Goal: Find specific page/section

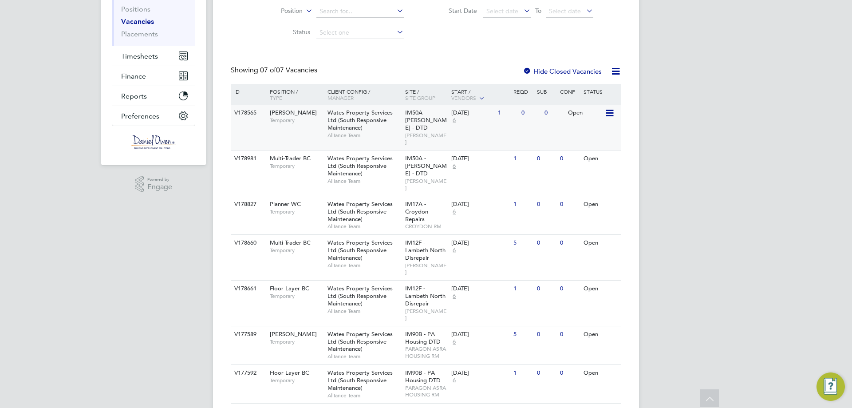
scroll to position [128, 0]
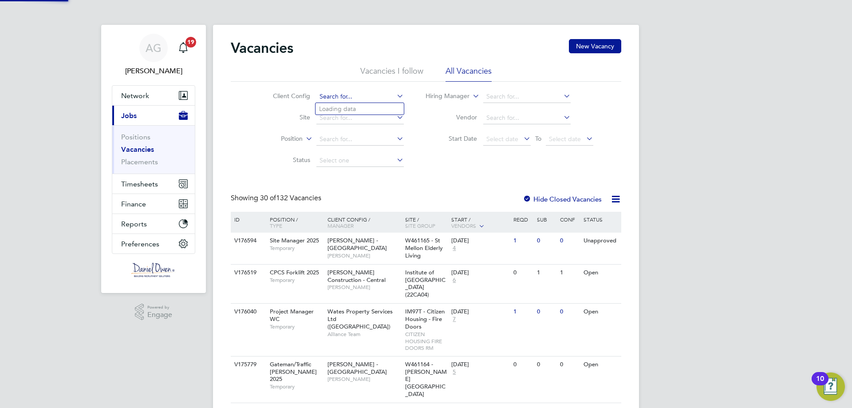
click at [322, 98] on input at bounding box center [359, 96] width 87 height 12
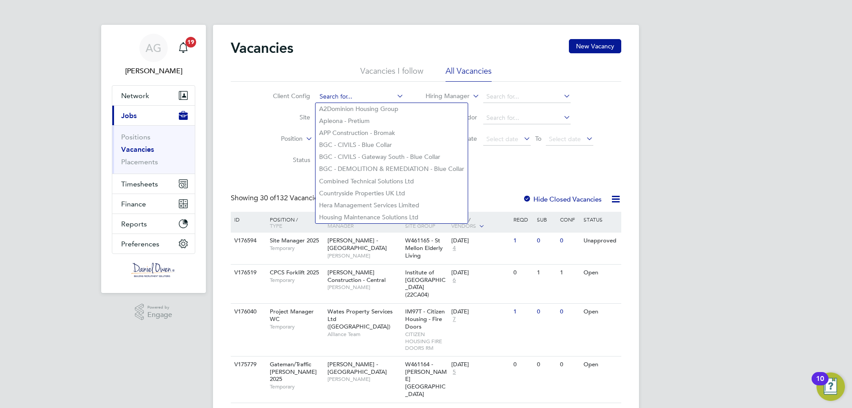
click at [345, 94] on input at bounding box center [359, 96] width 87 height 12
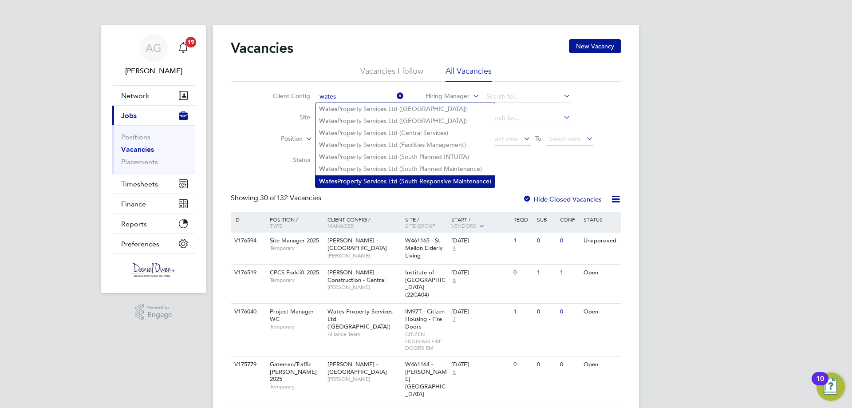
click at [362, 180] on li "Wates Property Services Ltd (South Responsive Maintenance)" at bounding box center [404, 181] width 179 height 12
type input "Wates Property Services Ltd (South Responsive Maintenance)"
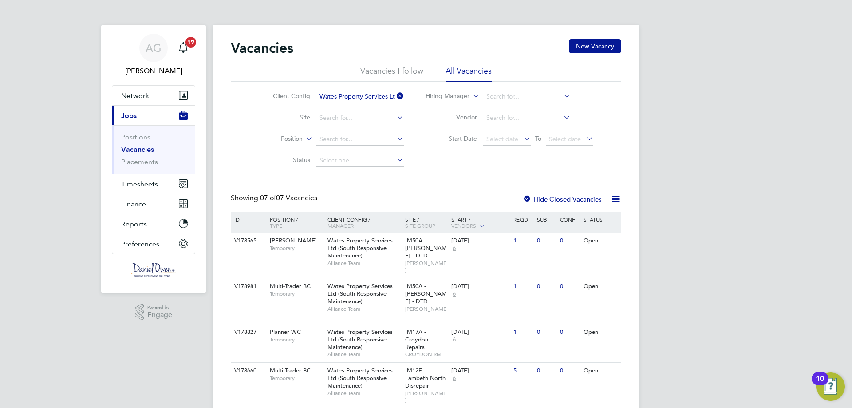
click at [570, 200] on label "Hide Closed Vacancies" at bounding box center [562, 199] width 79 height 8
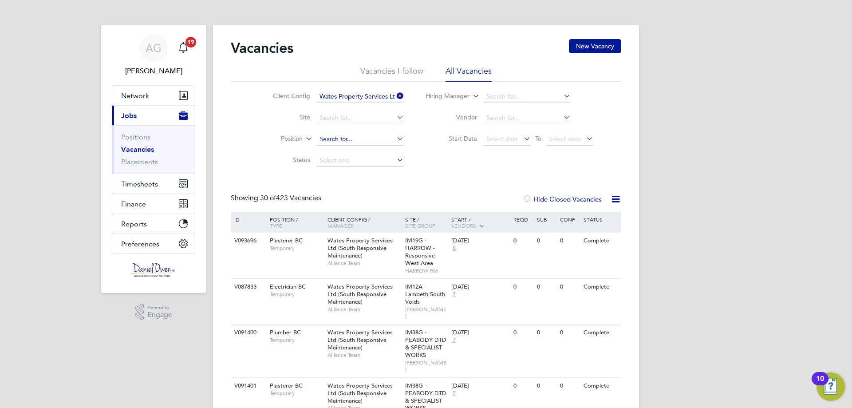
click at [328, 141] on input at bounding box center [359, 139] width 87 height 12
click at [334, 149] on li "Floor Layer BC" at bounding box center [359, 151] width 88 height 12
type input "Floor Layer BC"
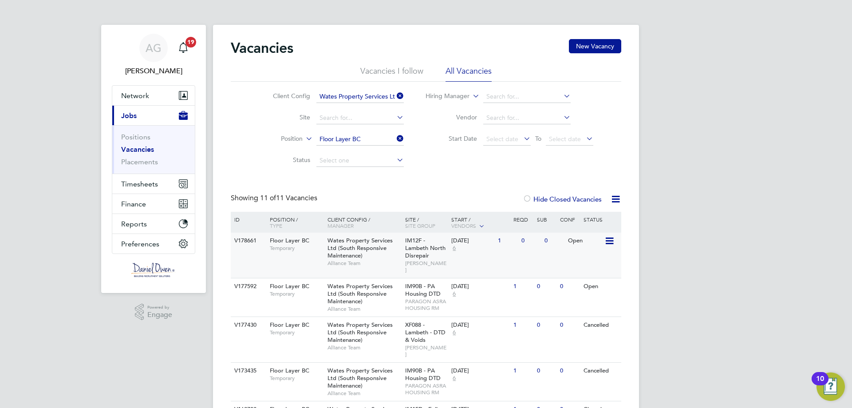
click at [441, 261] on span "[PERSON_NAME]" at bounding box center [426, 266] width 42 height 14
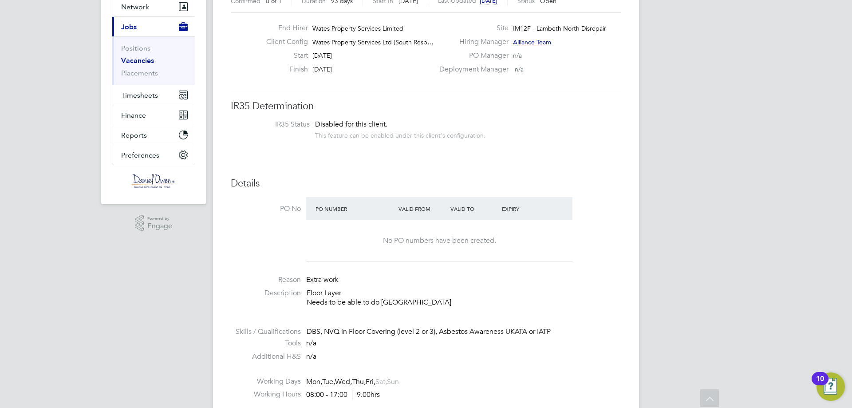
scroll to position [177, 0]
